Goal: Find specific fact: Locate a discrete piece of known information

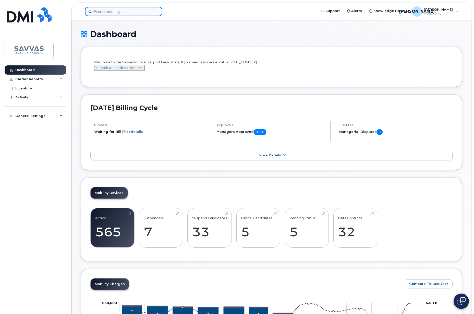
click at [120, 10] on input at bounding box center [123, 11] width 77 height 9
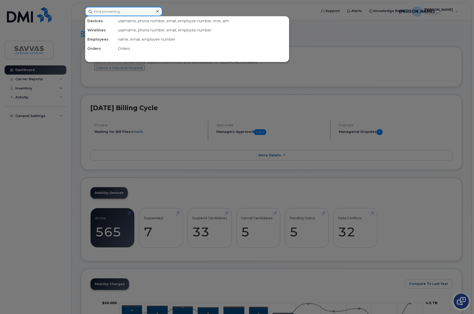
paste input "351698479174365"
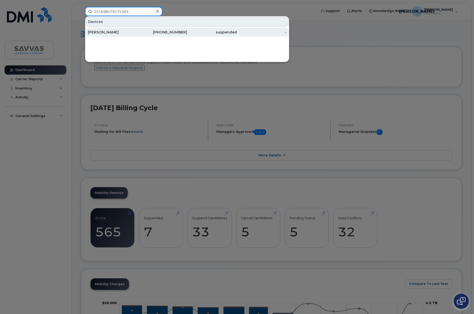
type input "351698479174365"
click at [112, 35] on div "[PERSON_NAME]" at bounding box center [113, 32] width 50 height 9
